Goal: Find contact information: Obtain details needed to contact an individual or organization

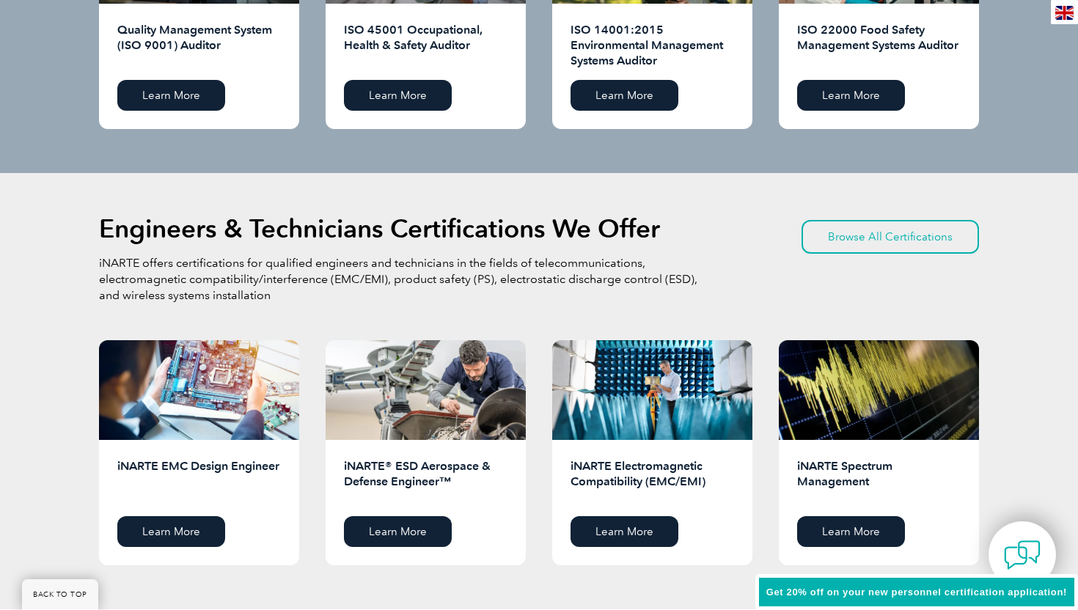
scroll to position [3415, 0]
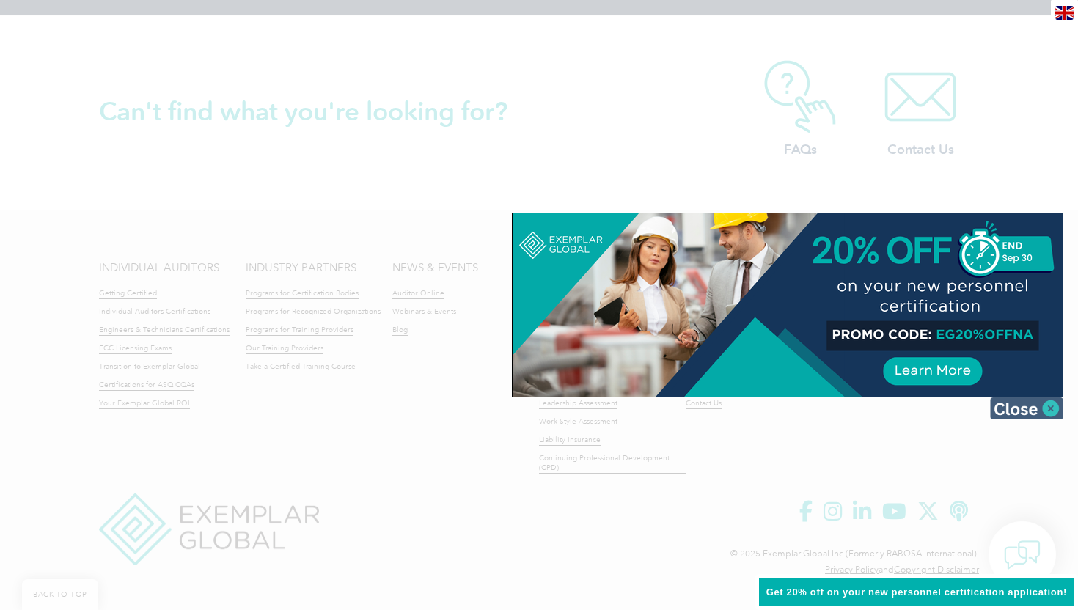
click at [1051, 412] on img at bounding box center [1026, 408] width 73 height 22
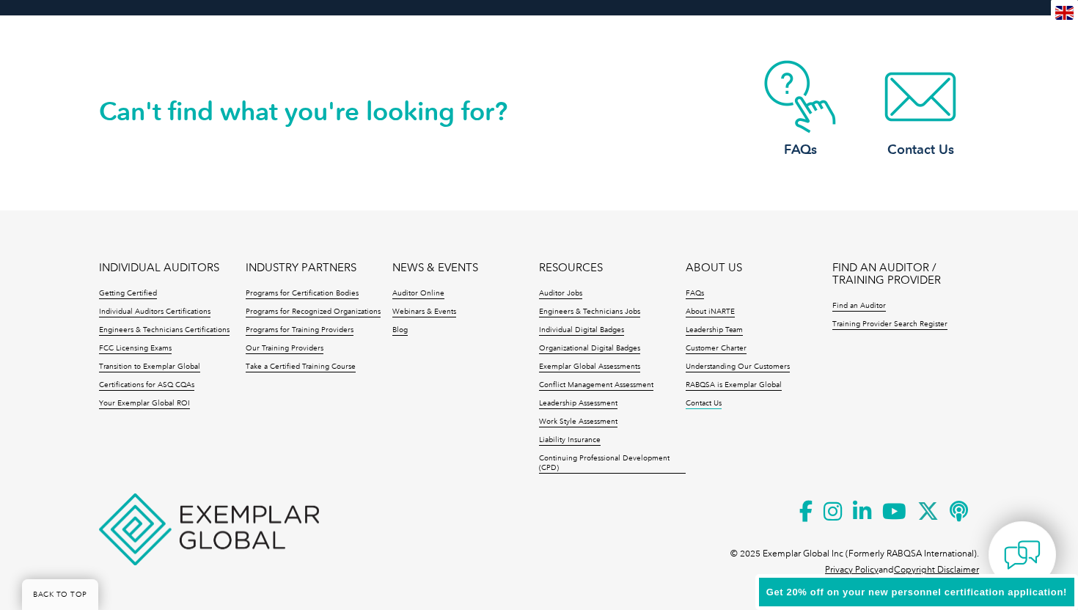
click at [711, 404] on link "Contact Us" at bounding box center [704, 404] width 36 height 10
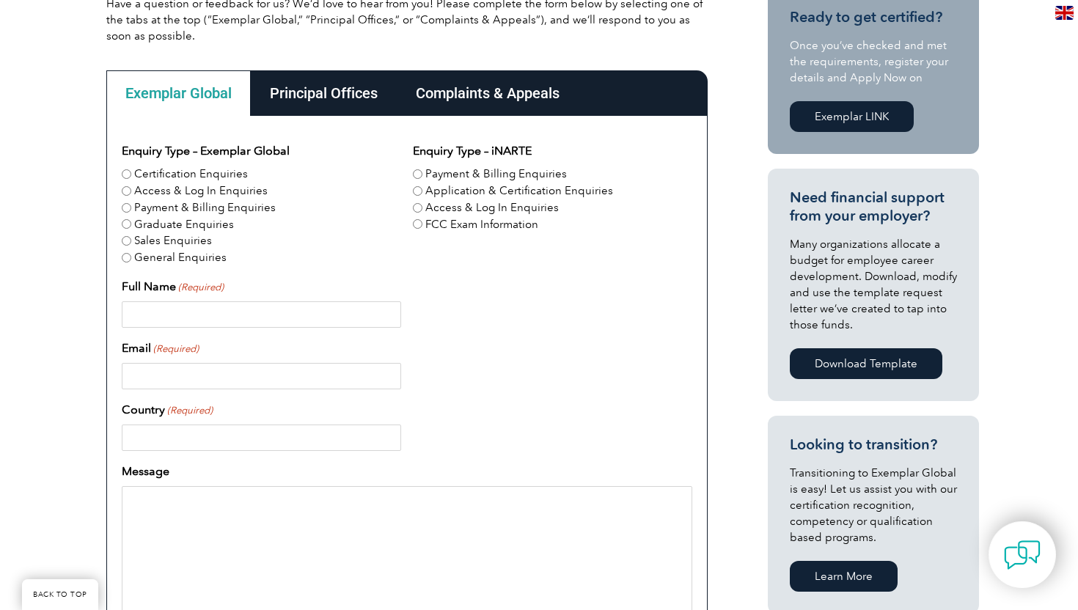
scroll to position [376, 0]
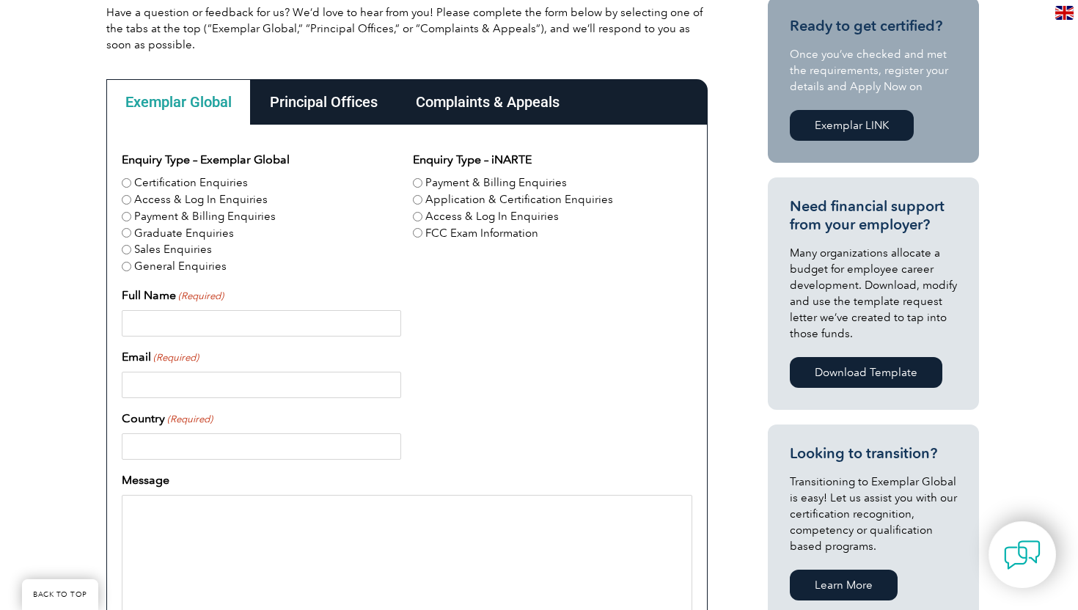
click at [323, 97] on div "Principal Offices" at bounding box center [324, 101] width 146 height 45
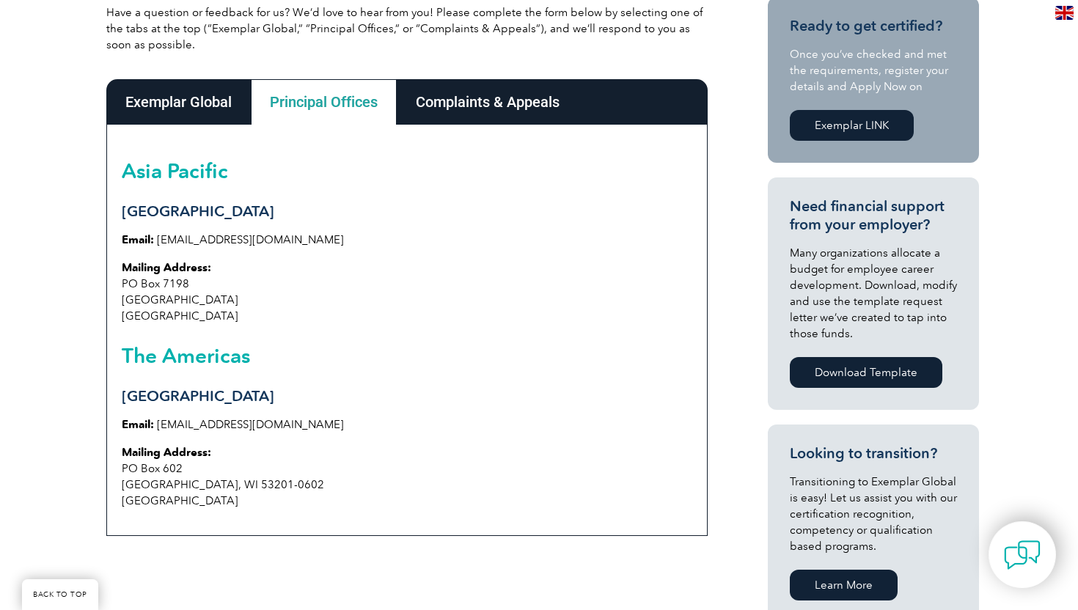
click at [510, 103] on div "Complaints & Appeals" at bounding box center [488, 101] width 182 height 45
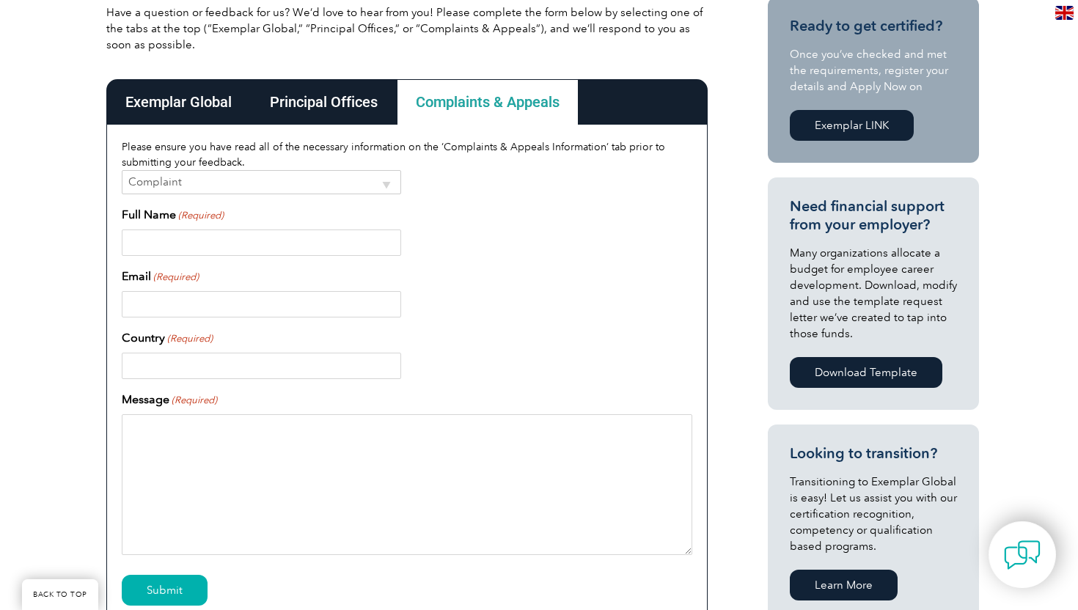
click at [348, 101] on div "Principal Offices" at bounding box center [324, 101] width 146 height 45
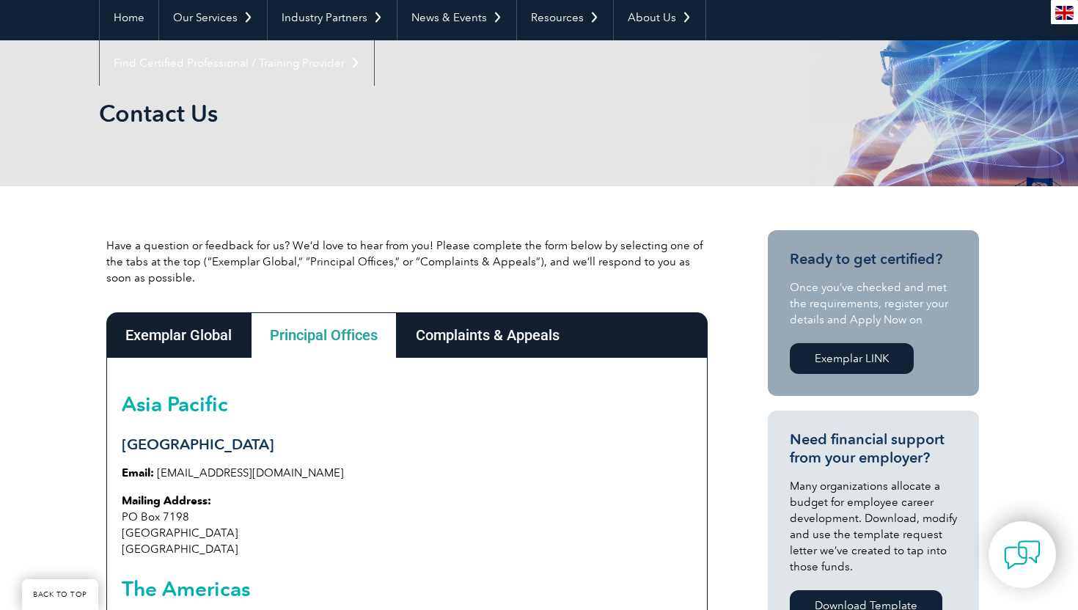
scroll to position [0, 0]
